Goal: Task Accomplishment & Management: Complete application form

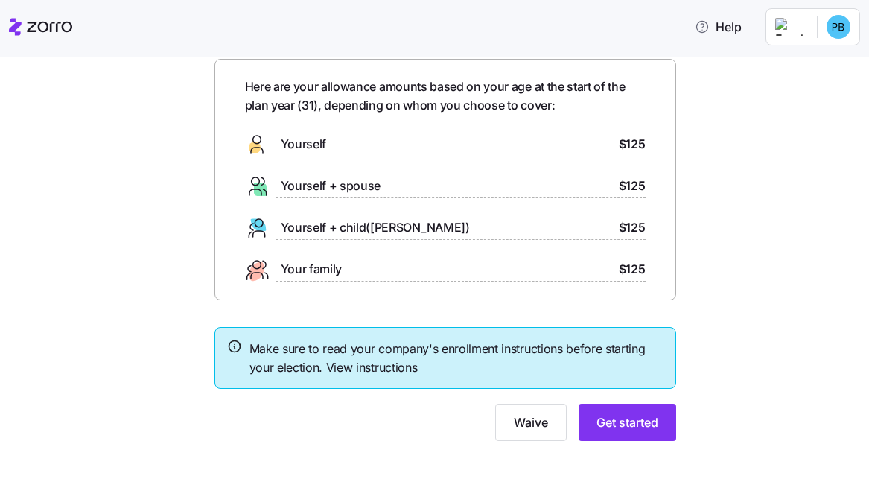
scroll to position [66, 0]
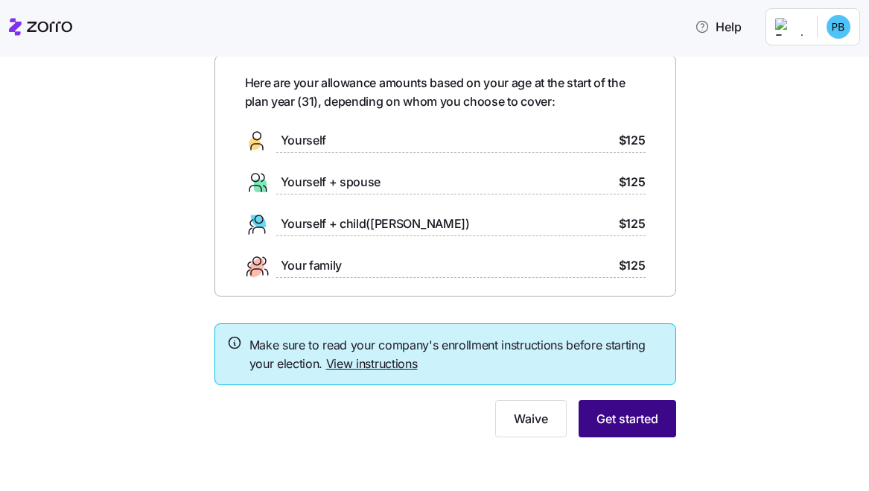
click at [633, 423] on span "Get started" at bounding box center [628, 419] width 62 height 18
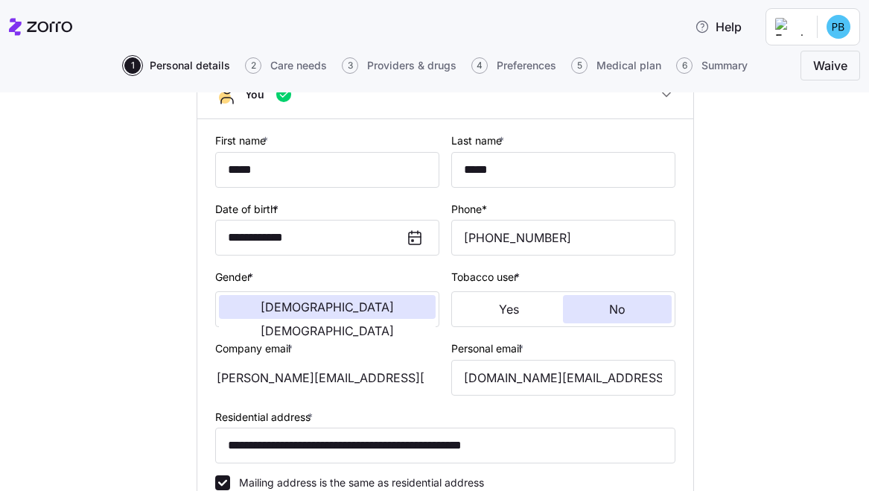
scroll to position [121, 0]
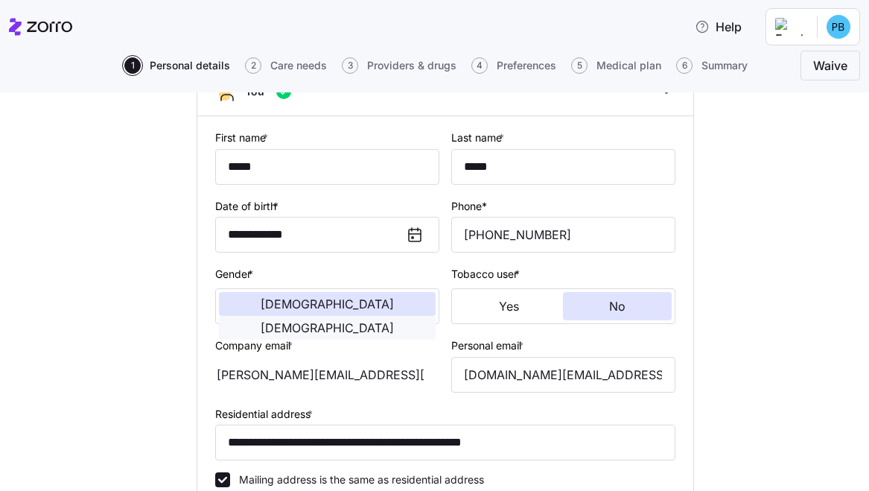
click at [367, 322] on span "[DEMOGRAPHIC_DATA]" at bounding box center [327, 328] width 133 height 12
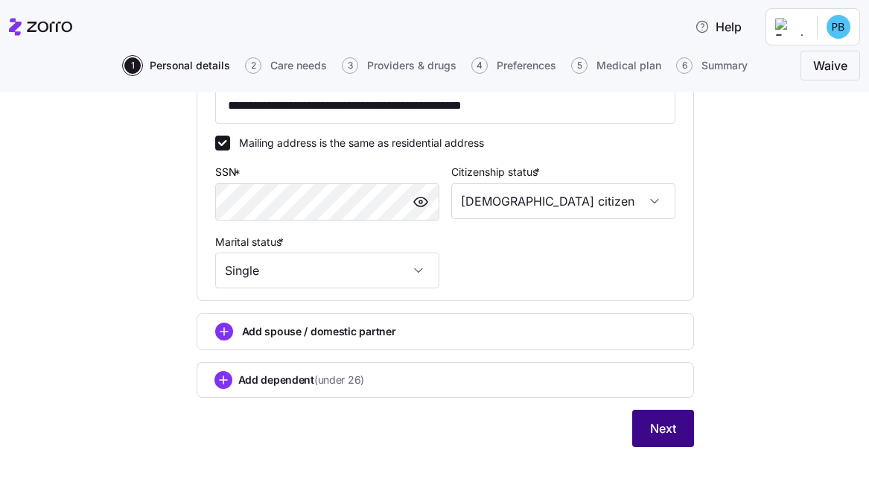
scroll to position [542, 0]
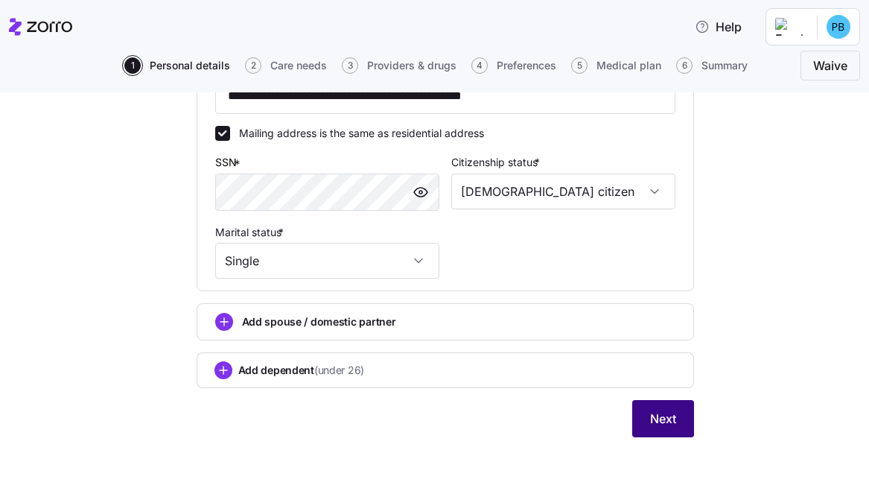
click at [658, 431] on button "Next" at bounding box center [664, 418] width 62 height 37
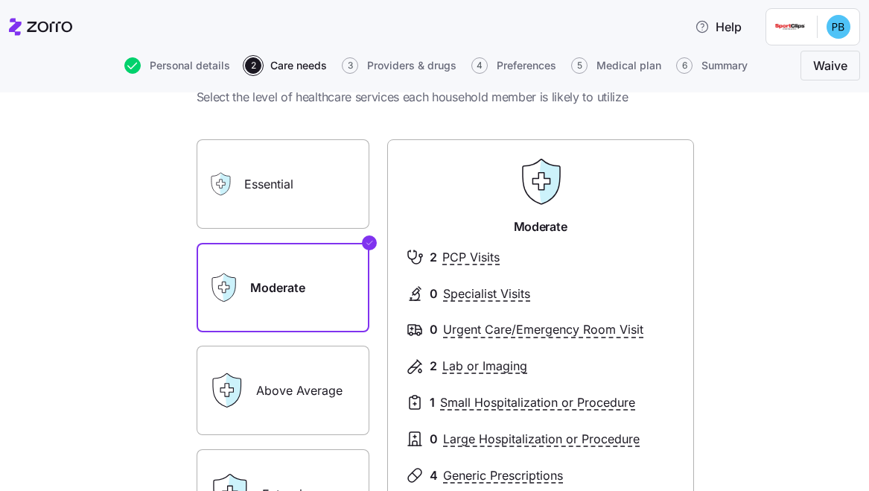
scroll to position [56, 0]
